Goal: Task Accomplishment & Management: Complete application form

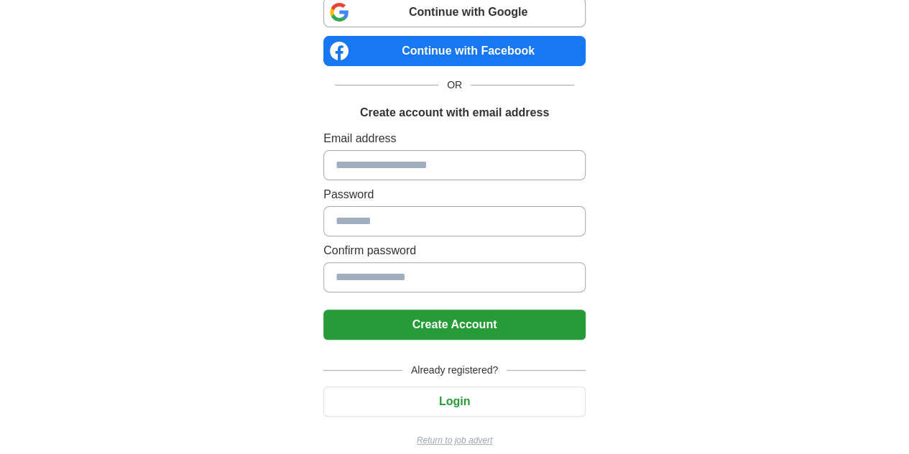
scroll to position [119, 0]
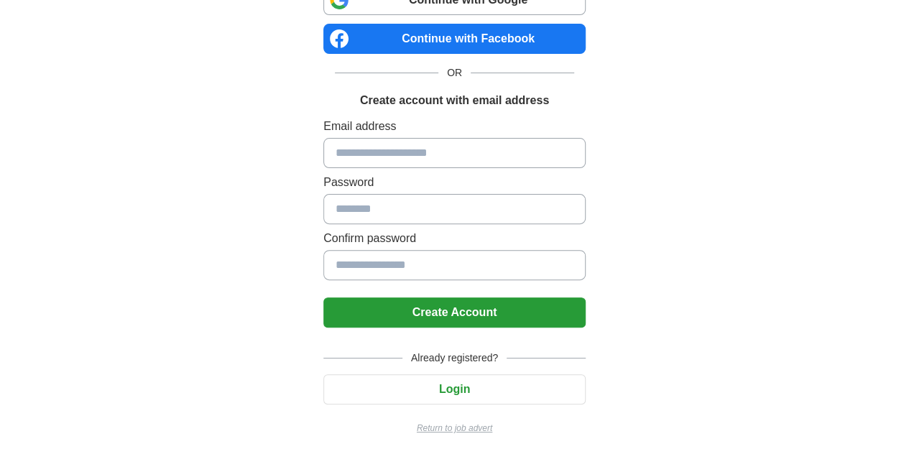
click at [447, 422] on p "Return to job advert" at bounding box center [454, 428] width 262 height 13
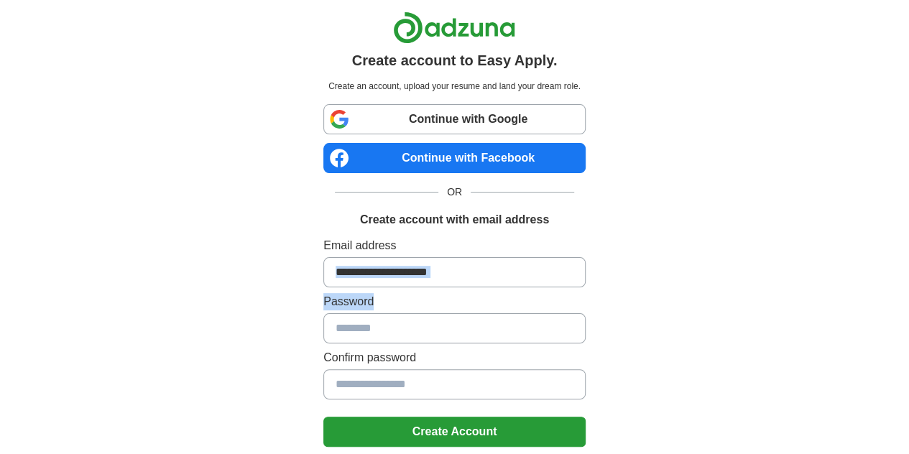
drag, startPoint x: 868, startPoint y: 292, endPoint x: 859, endPoint y: 333, distance: 41.9
click at [811, 333] on div "Create account to Easy Apply. Create an account, upload your resume and land yo…" at bounding box center [454, 288] width 713 height 577
click at [694, 236] on div "Create account to Easy Apply. Create an account, upload your resume and land yo…" at bounding box center [454, 288] width 713 height 577
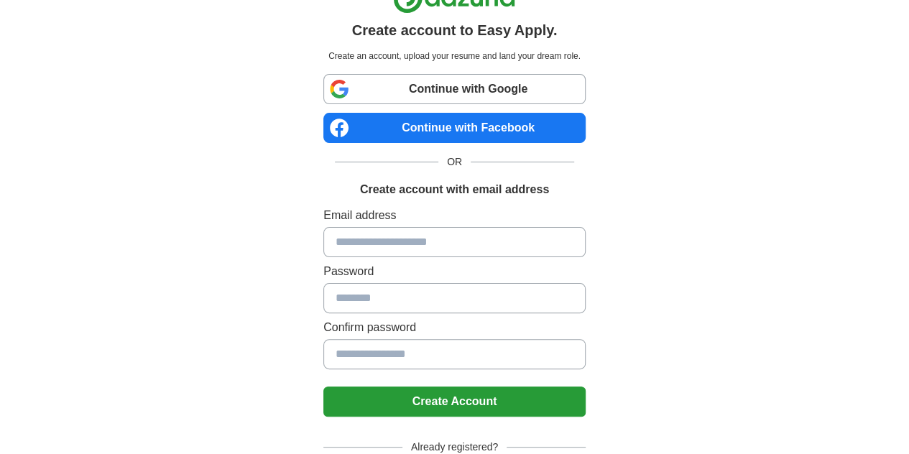
scroll to position [119, 0]
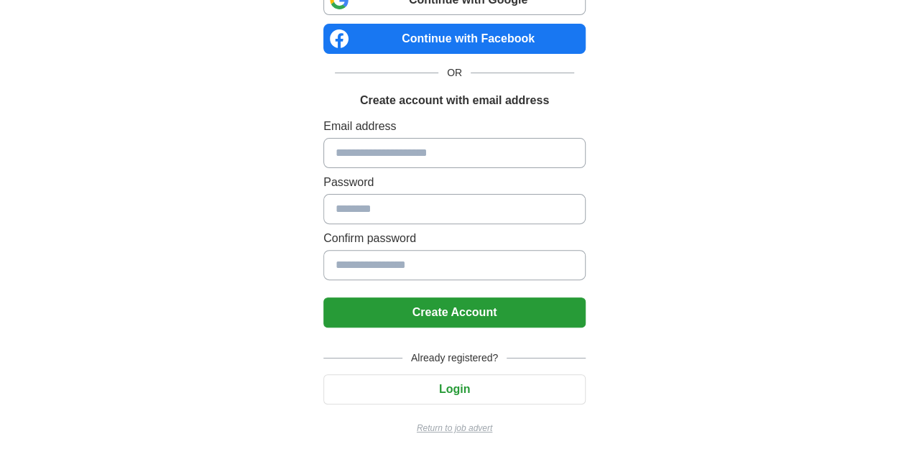
click at [420, 215] on input at bounding box center [454, 209] width 262 height 30
click at [434, 384] on button "Login" at bounding box center [454, 389] width 262 height 30
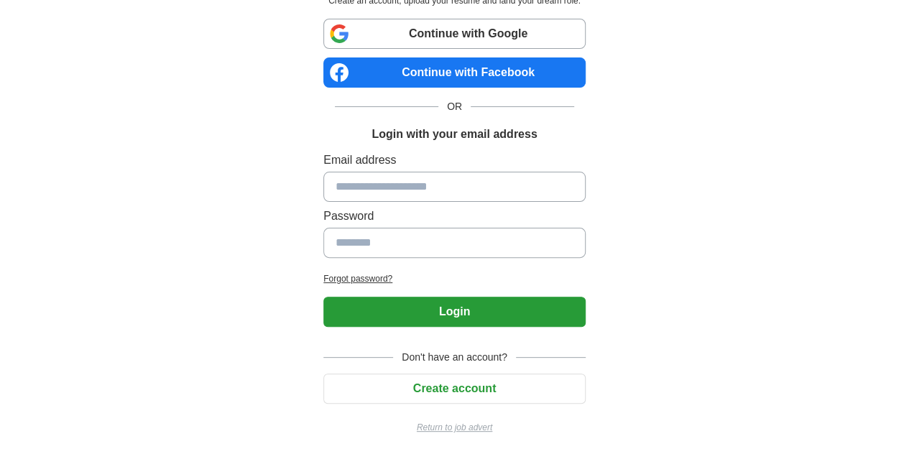
click at [447, 178] on input at bounding box center [454, 187] width 262 height 30
click at [433, 374] on button "Create account" at bounding box center [454, 389] width 262 height 30
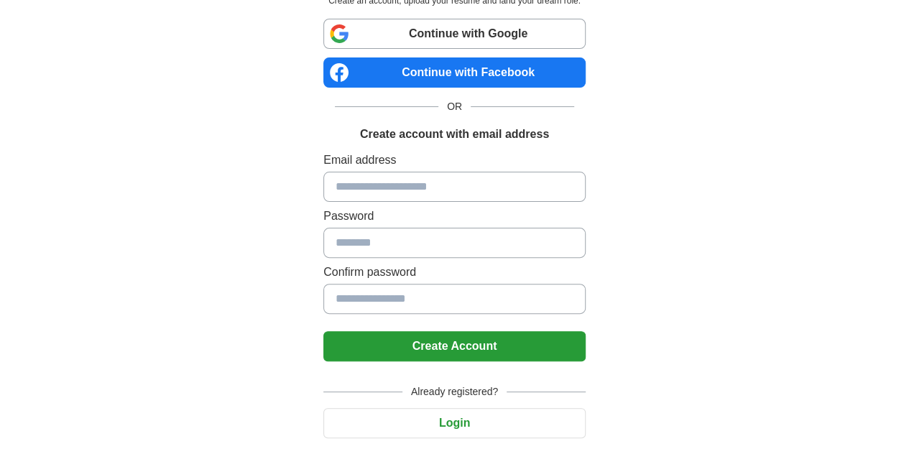
drag, startPoint x: 411, startPoint y: 189, endPoint x: 408, endPoint y: 202, distance: 13.3
click at [408, 202] on div "Email address Password Confirm password" at bounding box center [454, 236] width 262 height 168
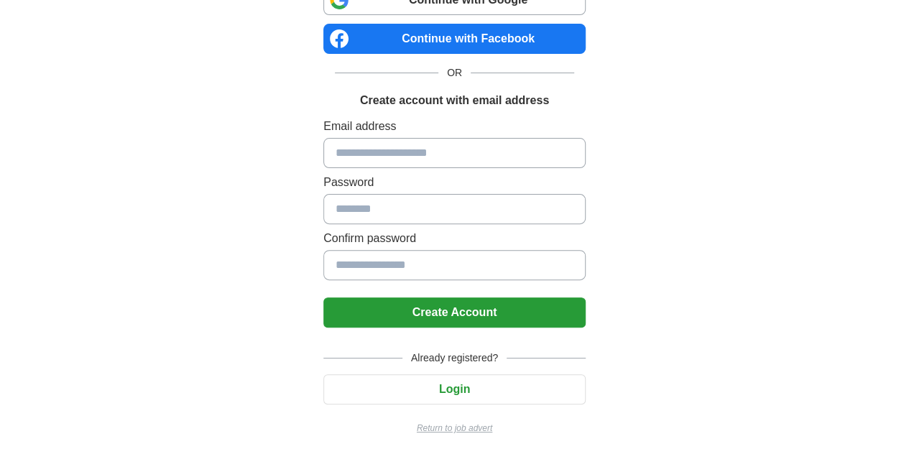
scroll to position [119, 0]
